Goal: Book appointment/travel/reservation

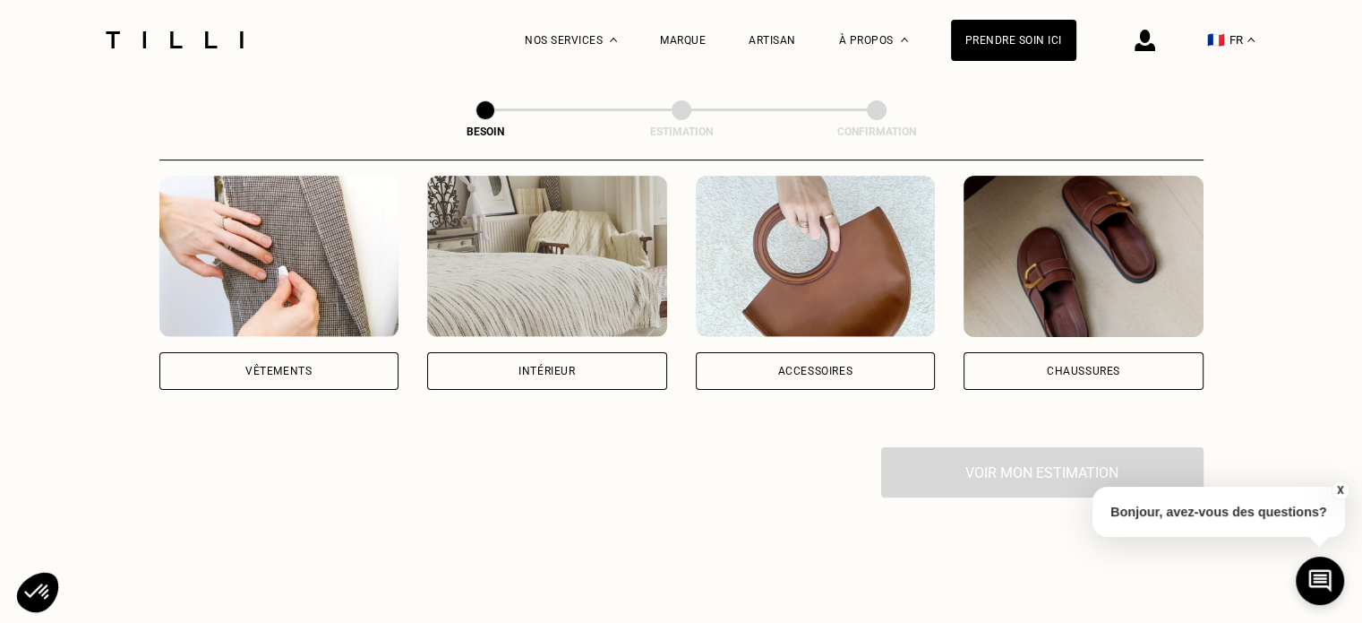
scroll to position [179, 0]
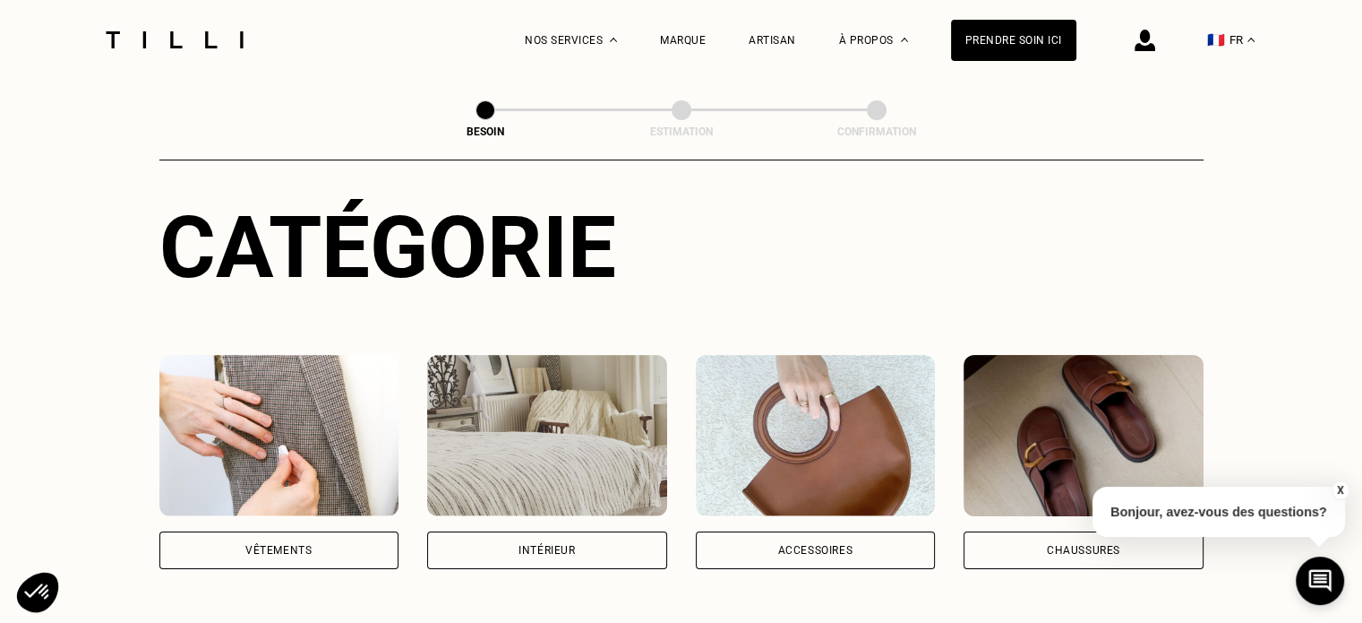
click at [817, 543] on div "Accessoires" at bounding box center [816, 550] width 240 height 38
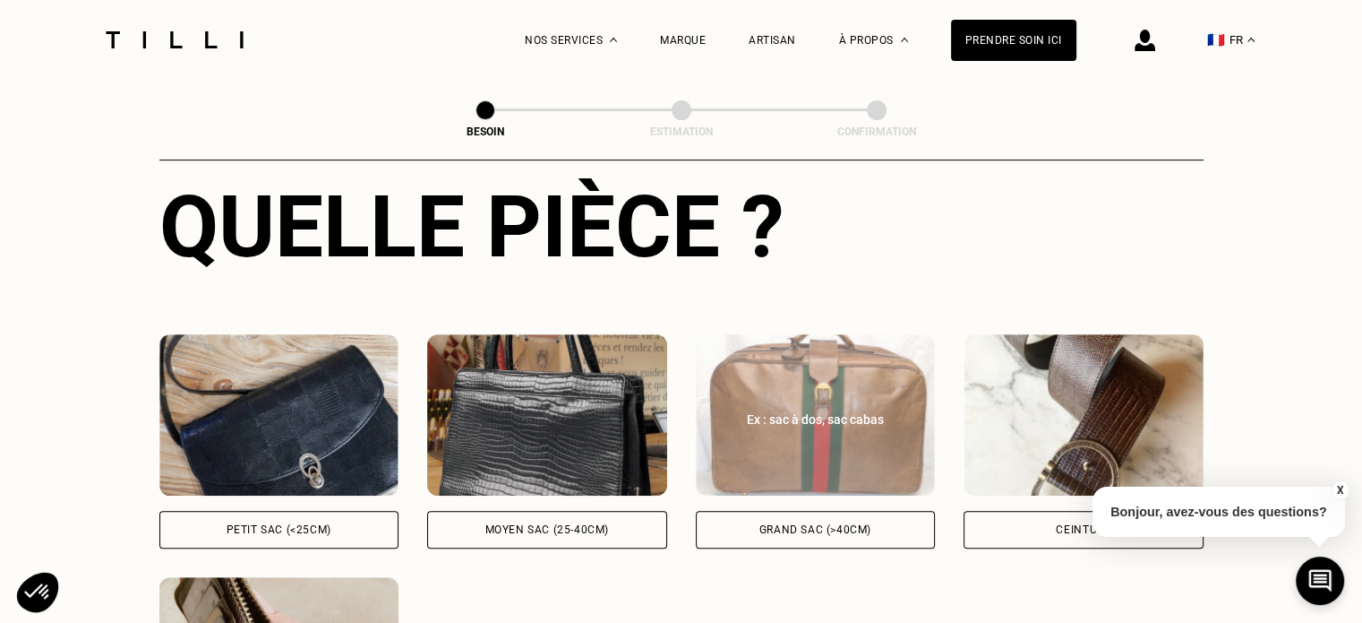
scroll to position [763, 0]
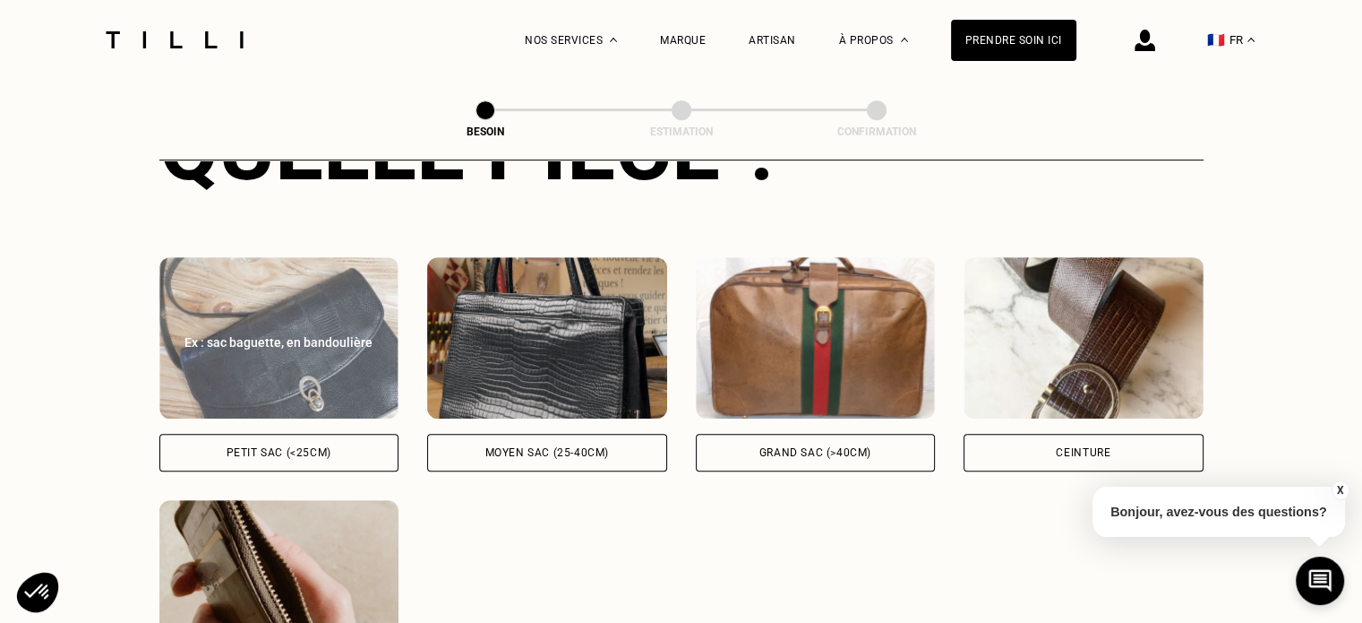
click at [327, 357] on img at bounding box center [279, 337] width 240 height 161
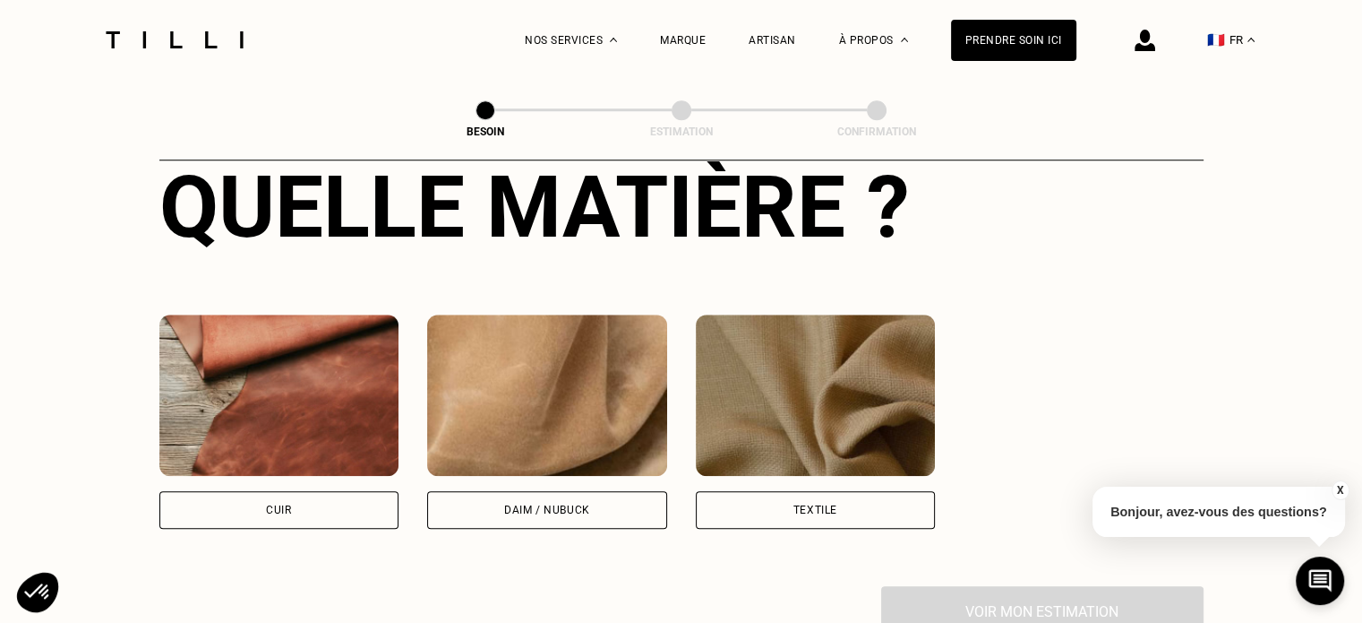
scroll to position [1584, 0]
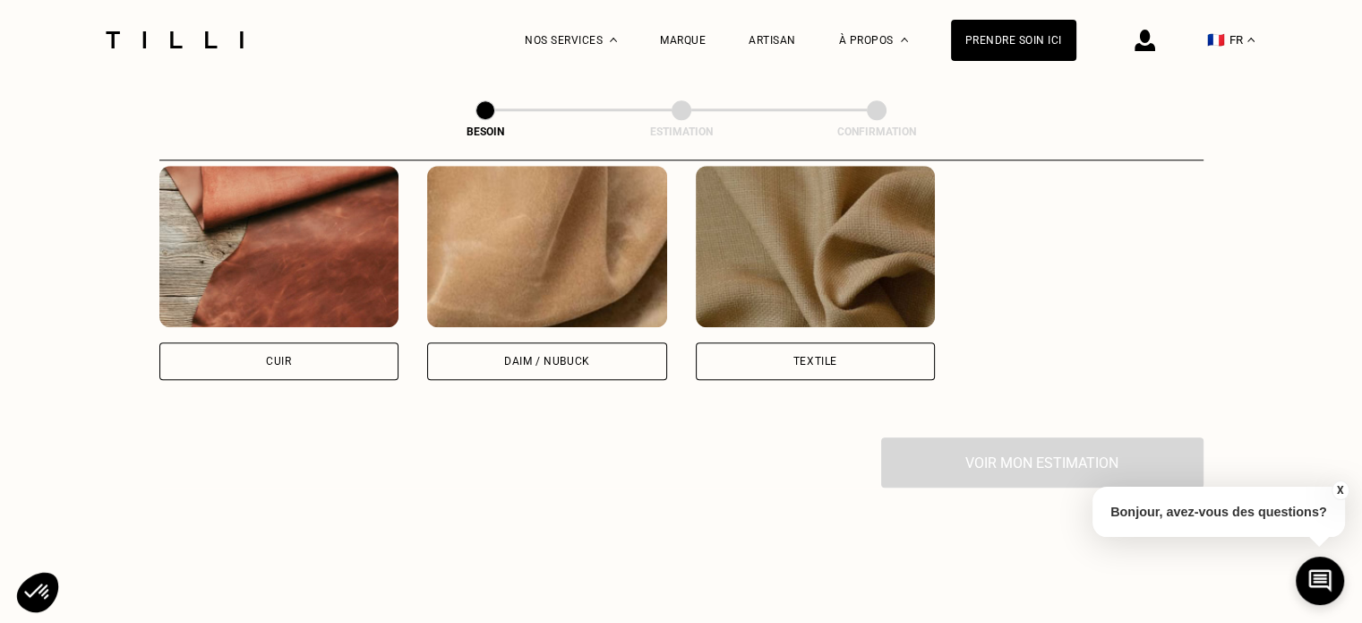
click at [333, 272] on img at bounding box center [279, 246] width 240 height 161
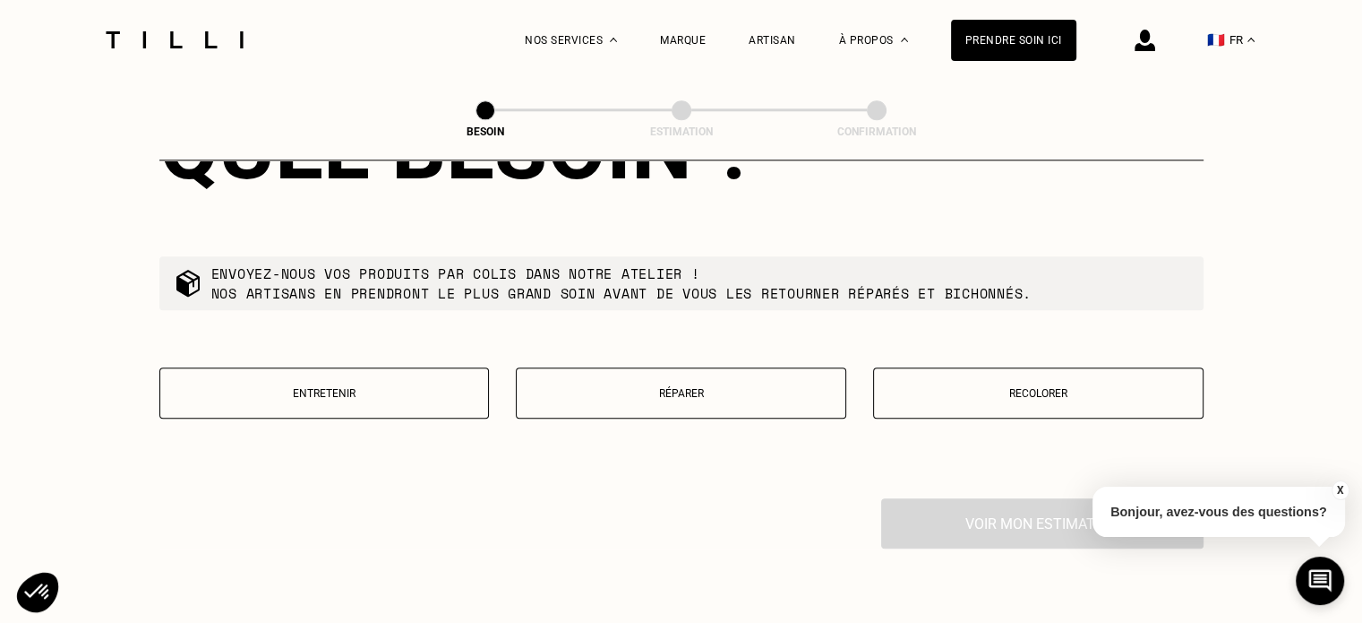
scroll to position [1983, 0]
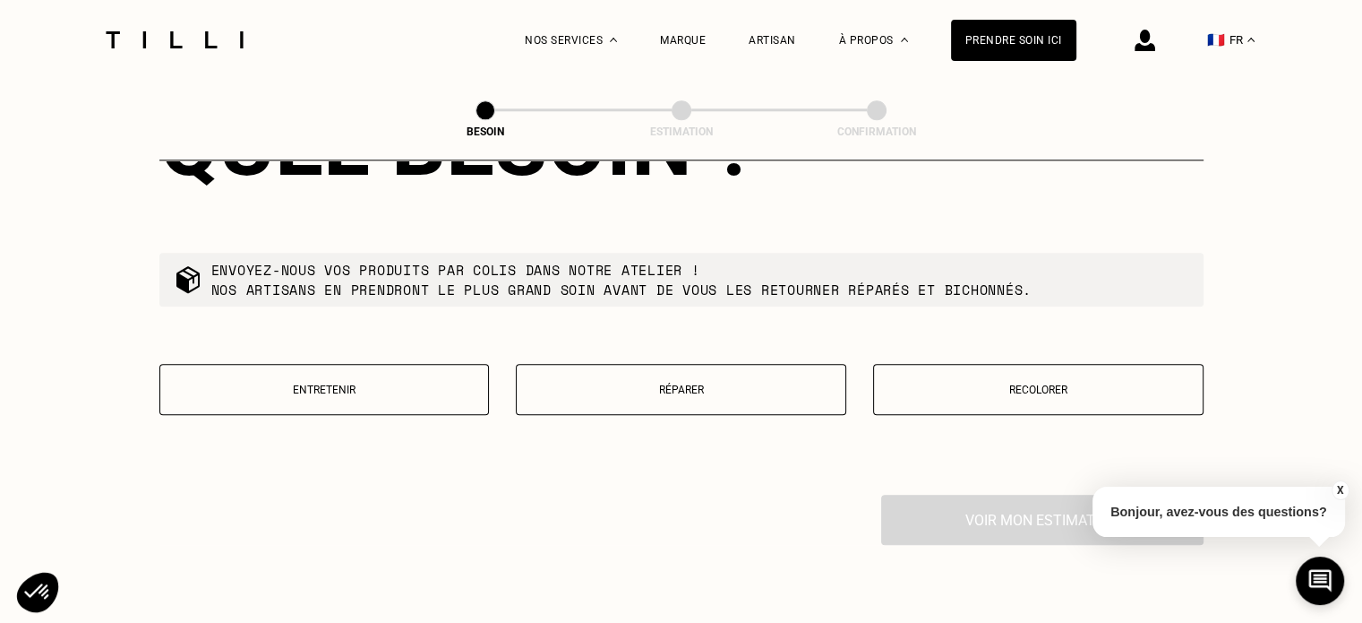
click at [629, 383] on p "Réparer" at bounding box center [681, 389] width 311 height 13
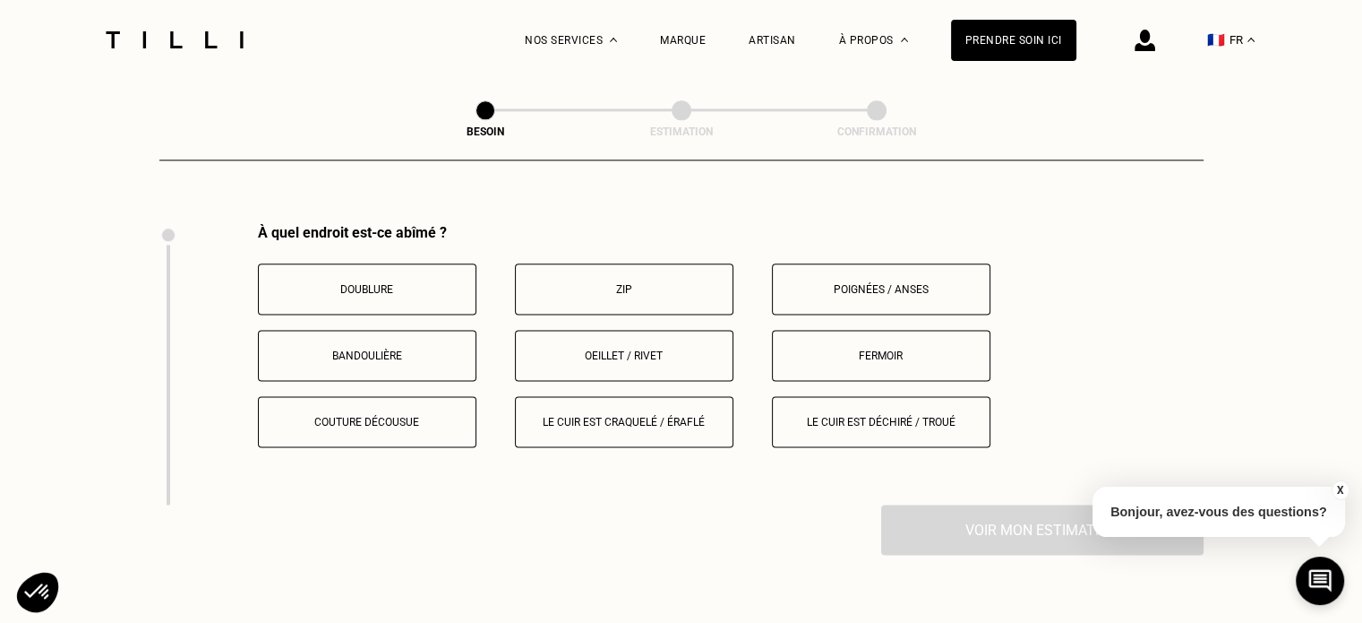
scroll to position [2264, 0]
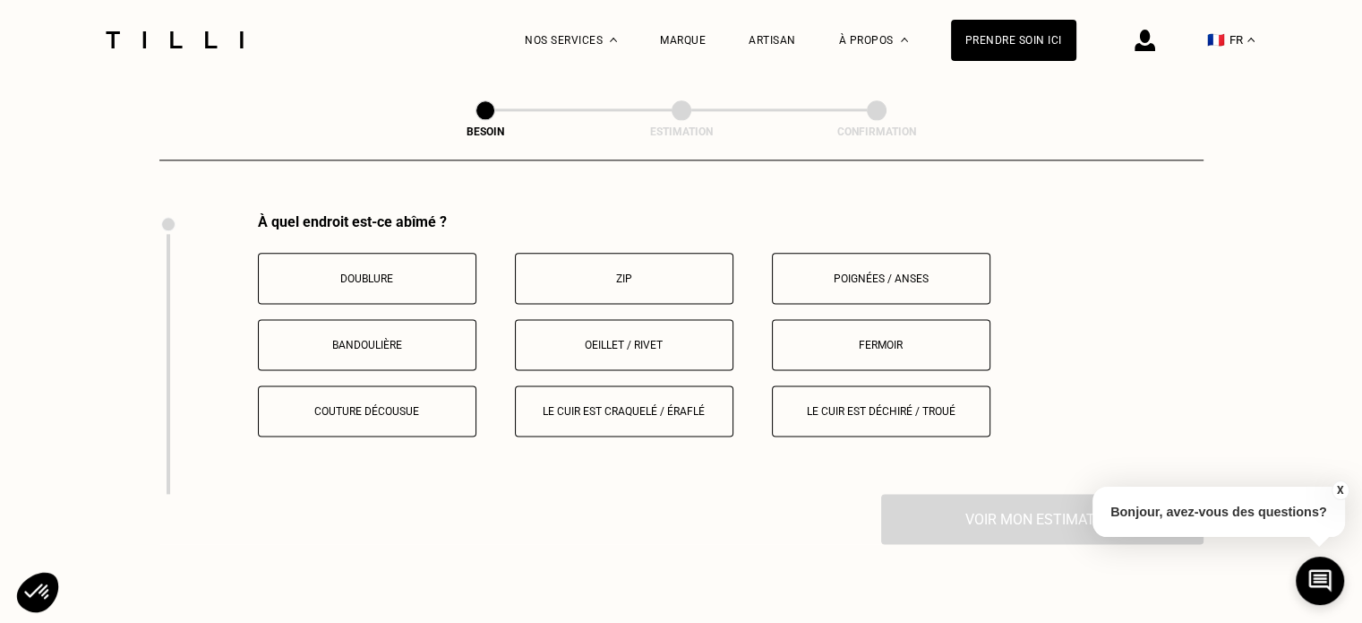
click at [906, 339] on button "Fermoir" at bounding box center [881, 344] width 219 height 51
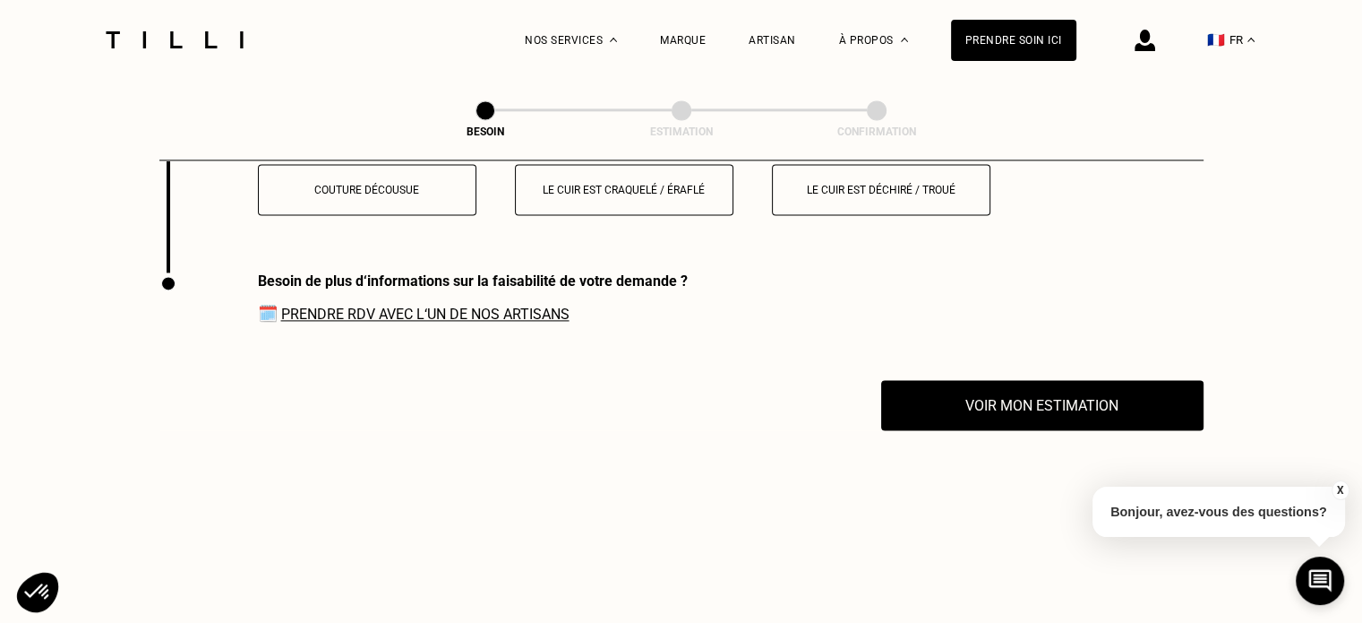
scroll to position [2455, 0]
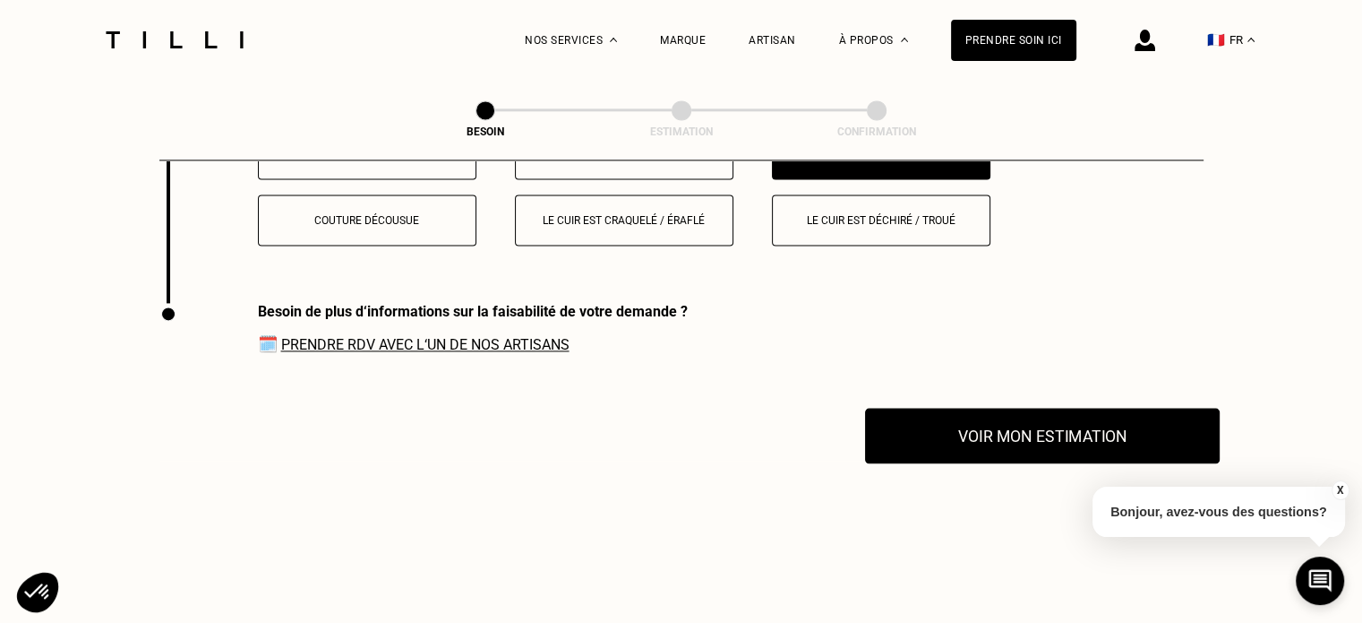
click at [1057, 408] on button "Voir mon estimation" at bounding box center [1042, 436] width 355 height 56
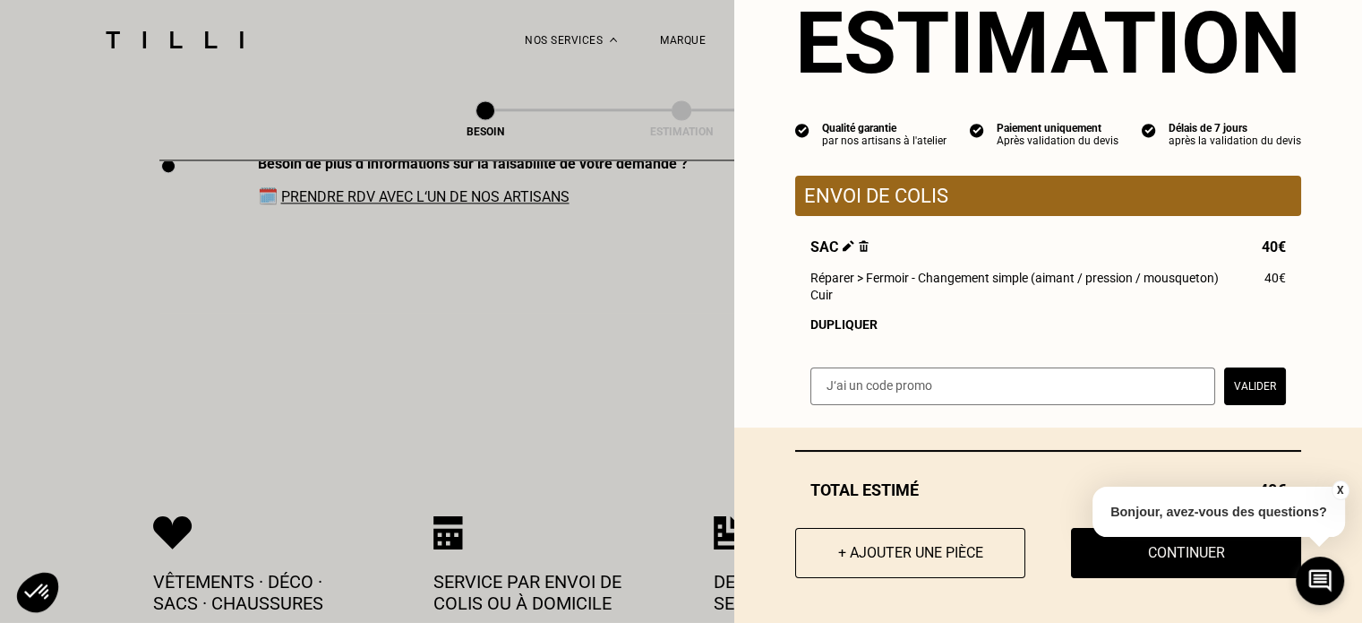
scroll to position [2634, 0]
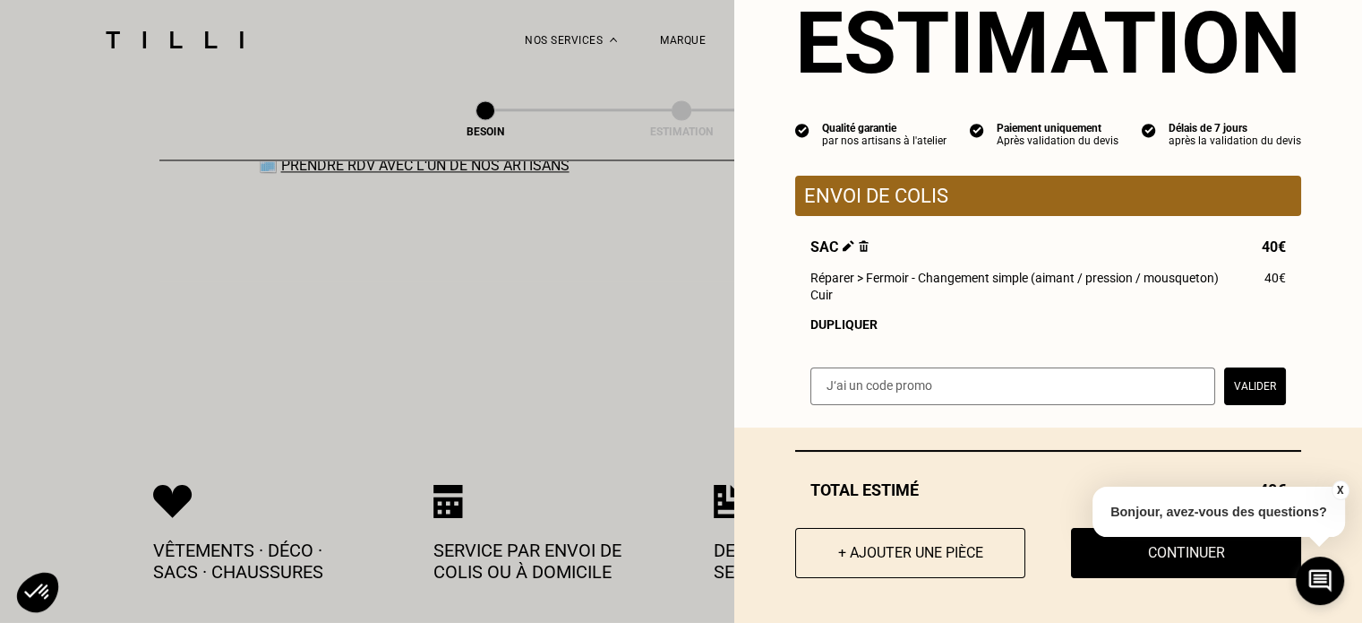
click at [1336, 490] on button "X" at bounding box center [1340, 490] width 18 height 20
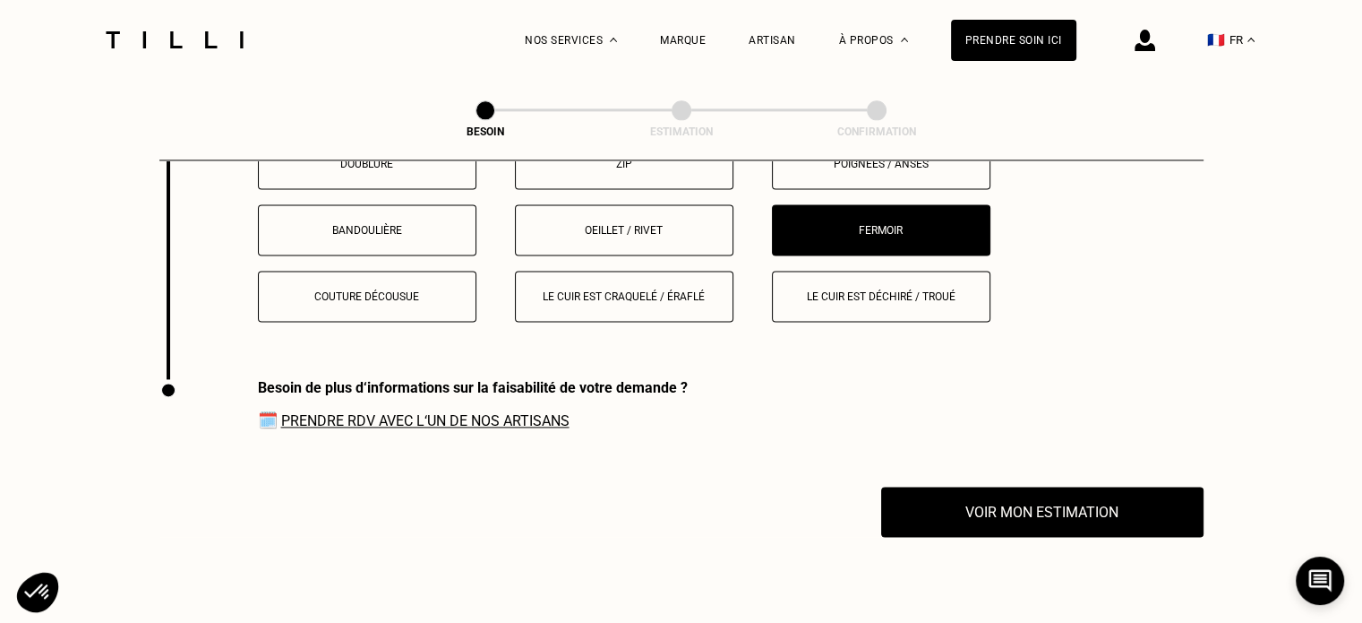
scroll to position [2455, 0]
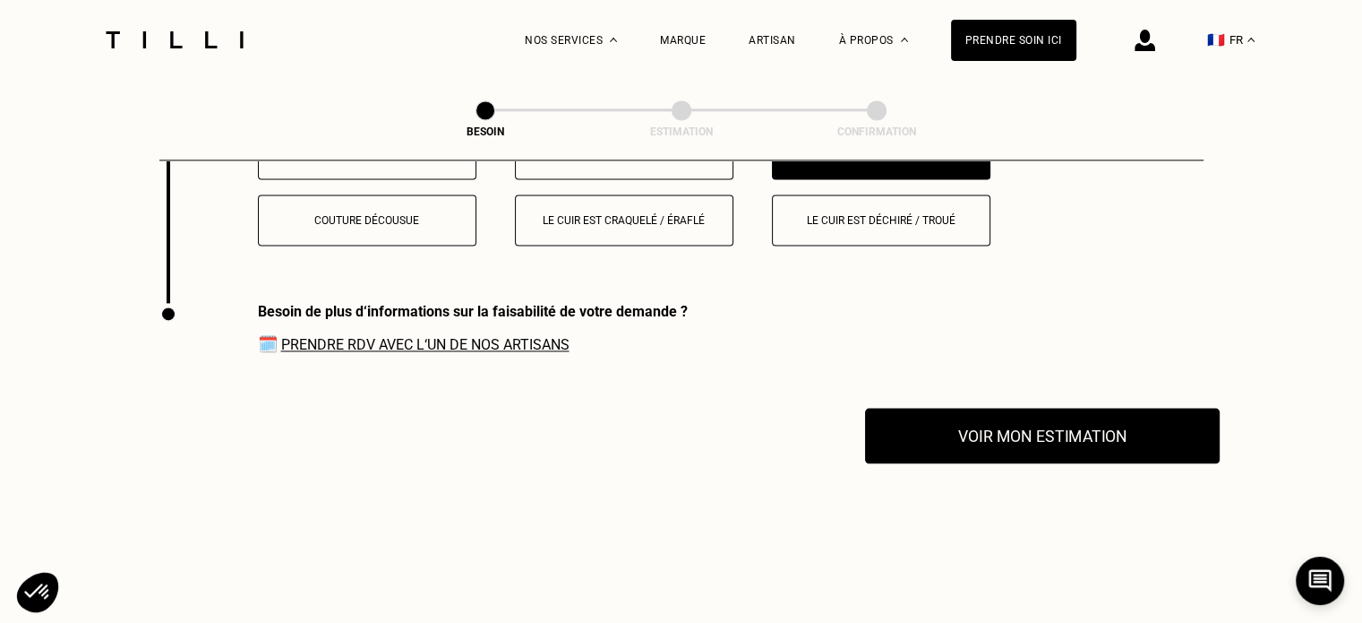
click at [1121, 433] on button "Voir mon estimation" at bounding box center [1042, 436] width 355 height 56
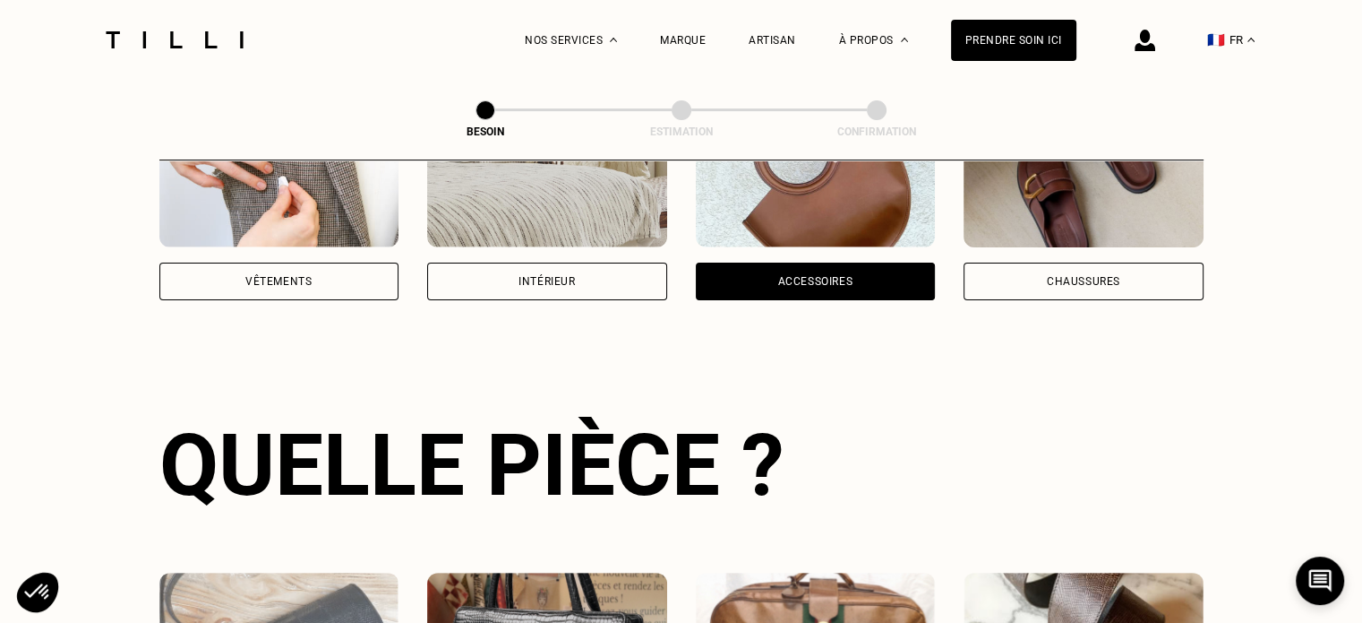
scroll to position [985, 0]
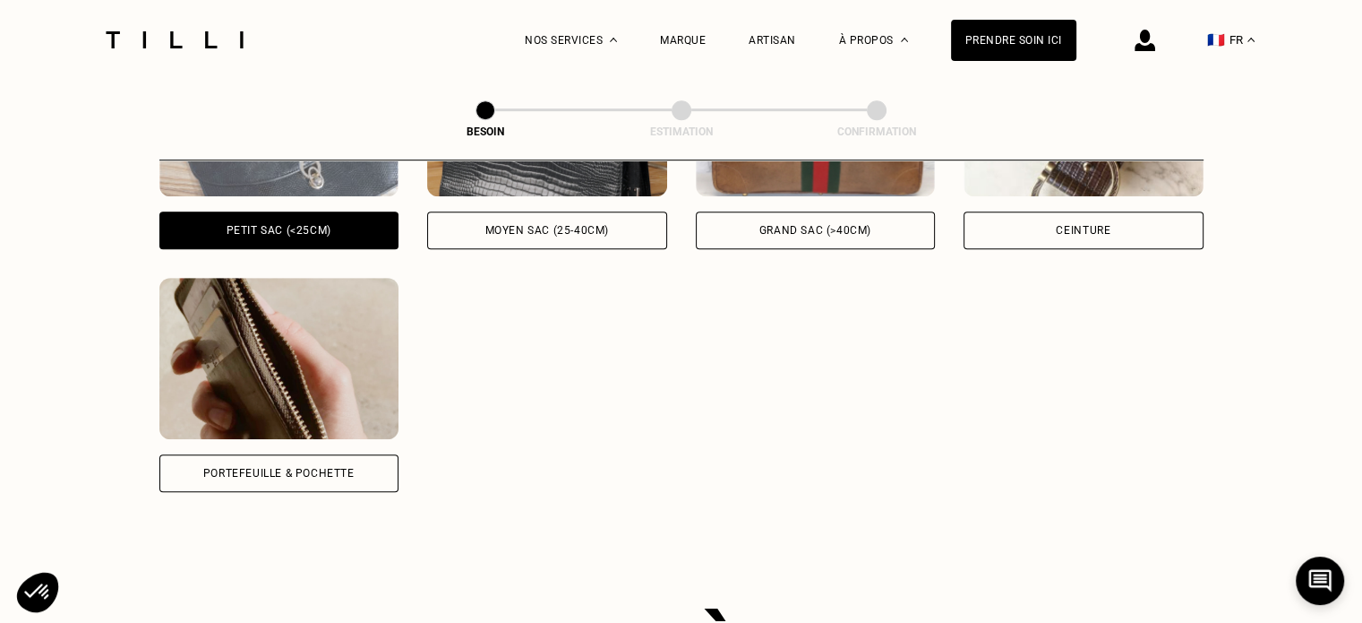
click at [683, 108] on span at bounding box center [682, 110] width 20 height 20
click at [509, 384] on div "Ex : sac baguette, en bandoulière Petit sac (<25cm) Ex : sac à main, sac bowlin…" at bounding box center [681, 263] width 1044 height 457
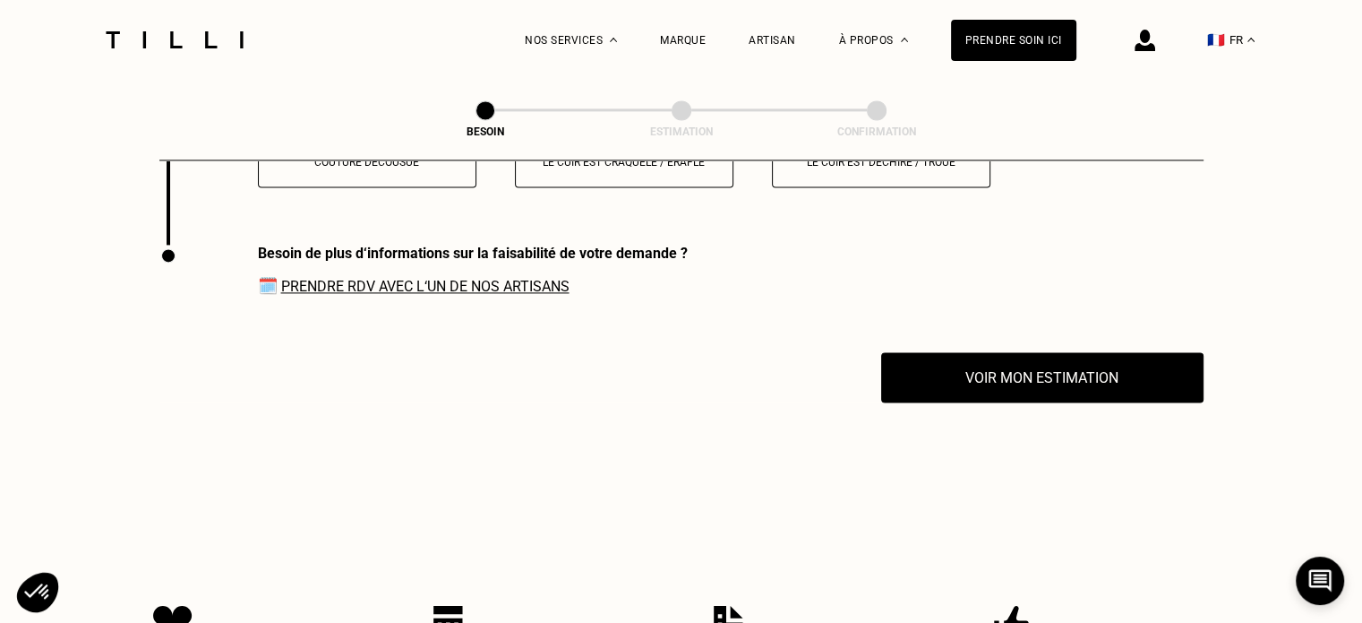
scroll to position [2419, 0]
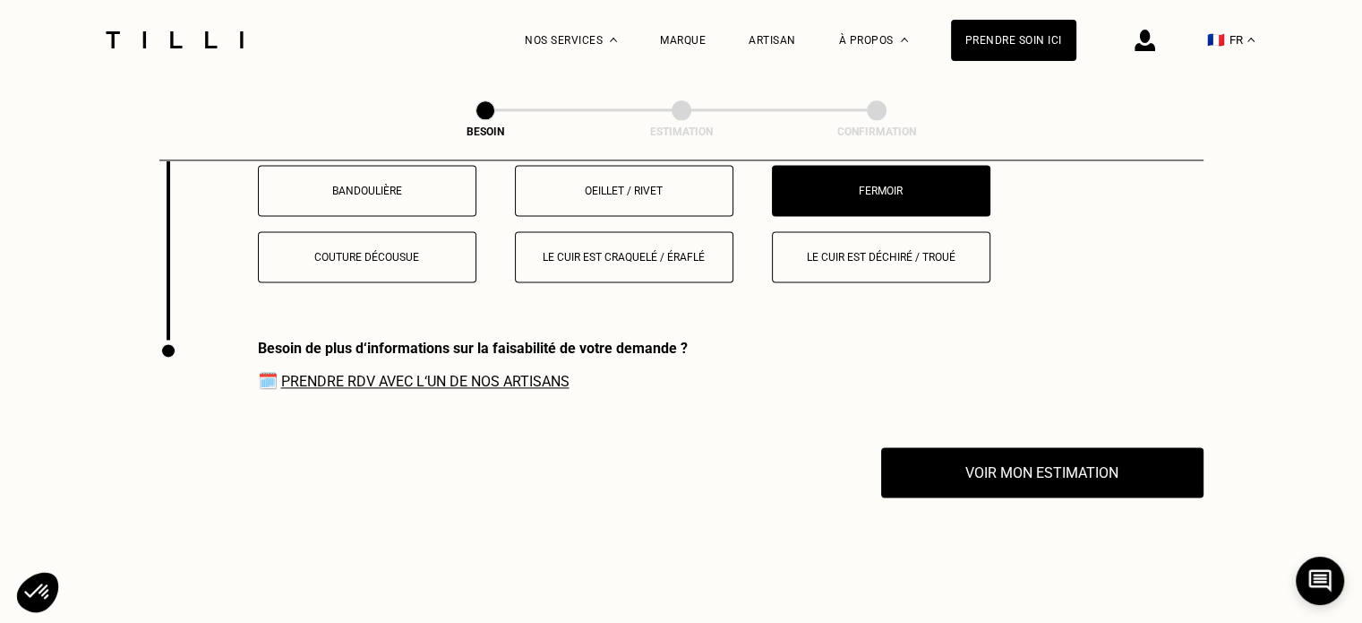
click at [494, 373] on link "Prendre RDV avec l‘un de nos artisans" at bounding box center [425, 381] width 288 height 17
